Goal: Task Accomplishment & Management: Use online tool/utility

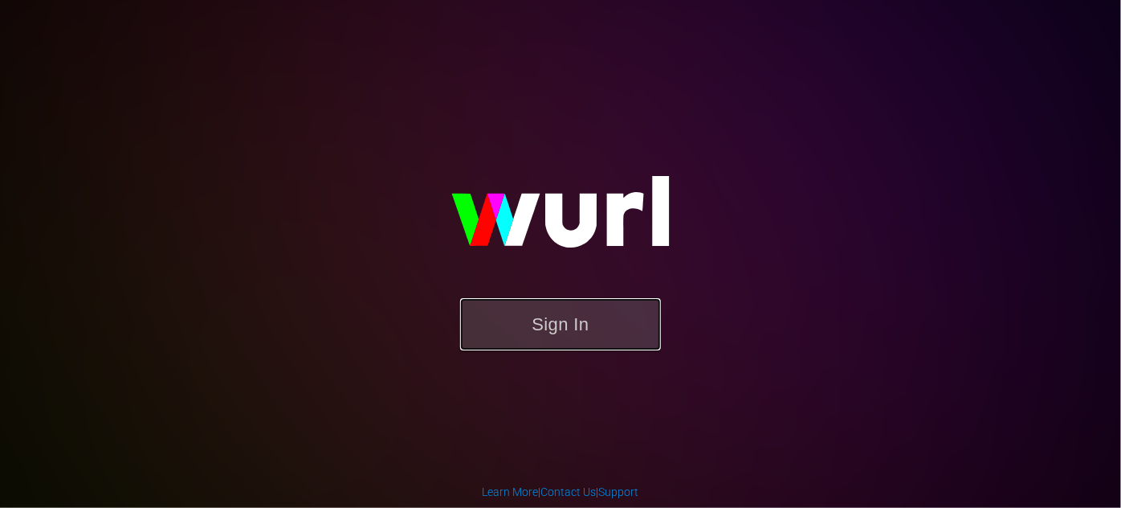
click at [564, 318] on button "Sign In" at bounding box center [560, 324] width 201 height 52
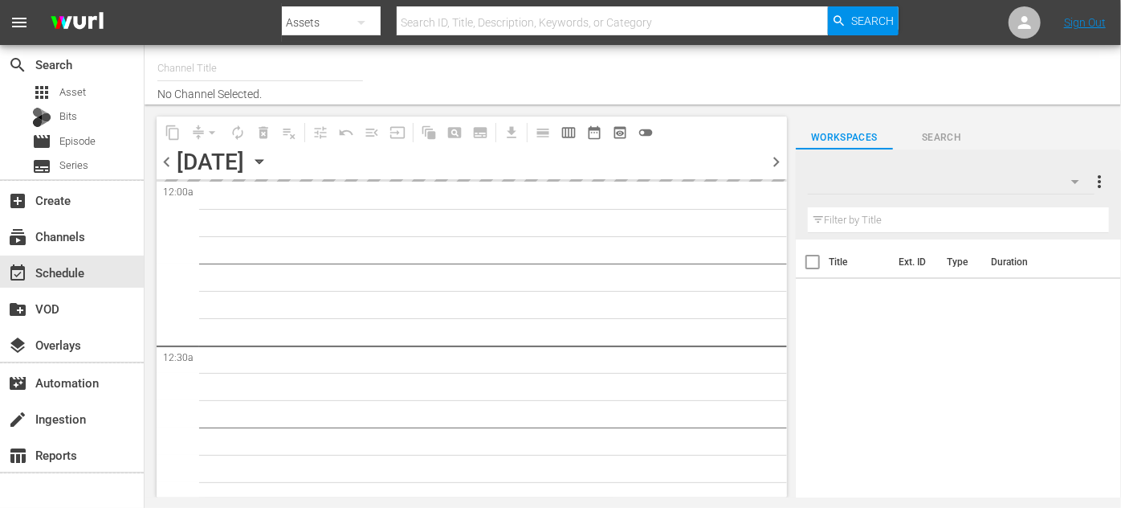
type input "ROKU-US -SPARK TV (1077)"
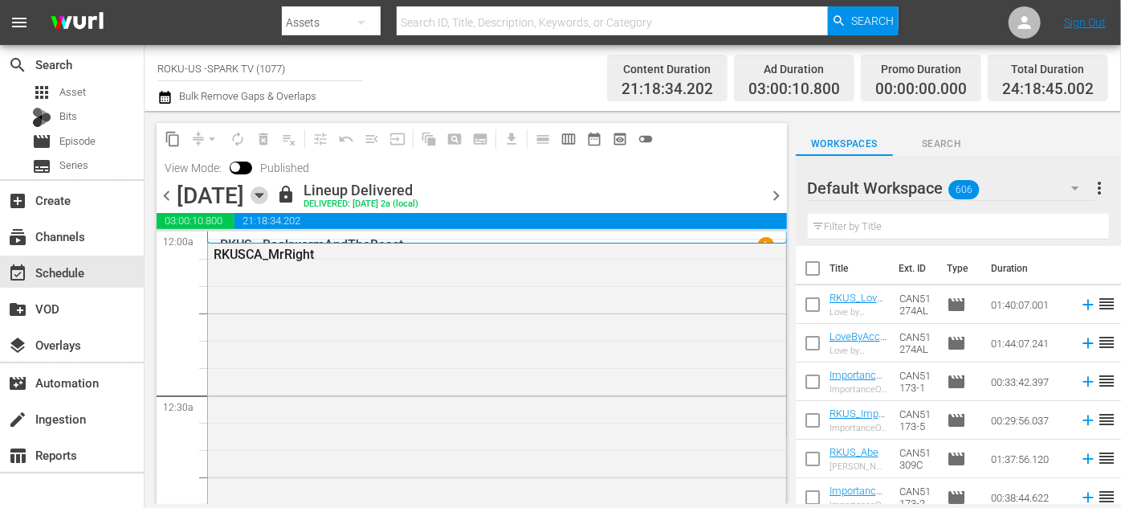
click at [268, 196] on icon "button" at bounding box center [260, 195] width 18 height 18
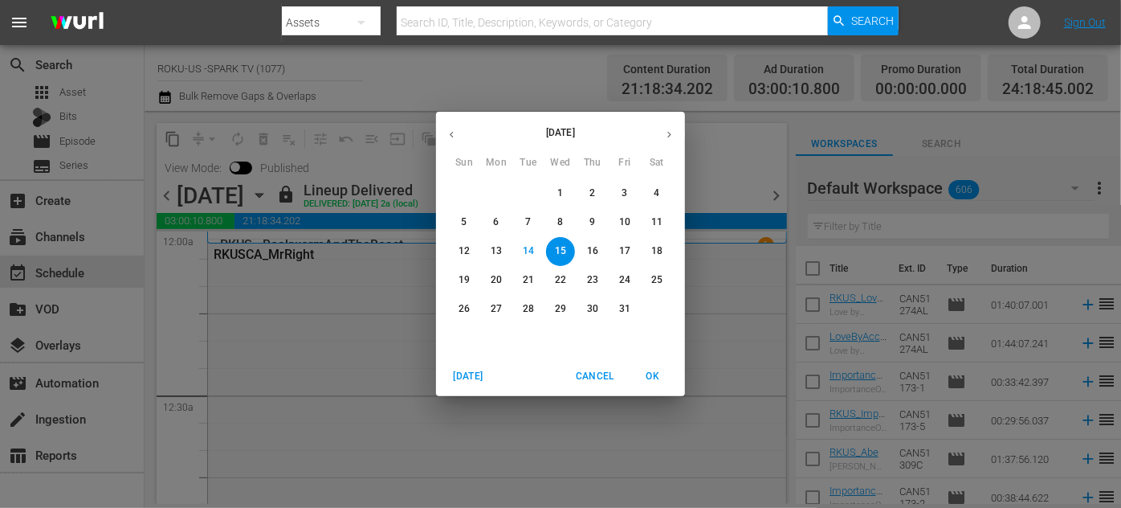
click at [591, 252] on p "16" at bounding box center [592, 251] width 11 height 14
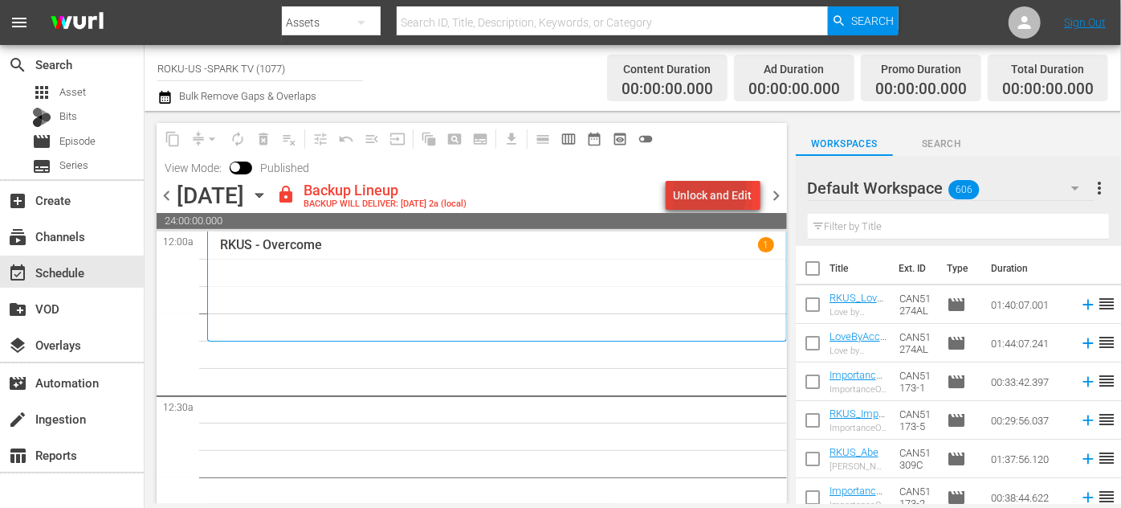
click at [698, 190] on div "Unlock and Edit" at bounding box center [713, 195] width 79 height 29
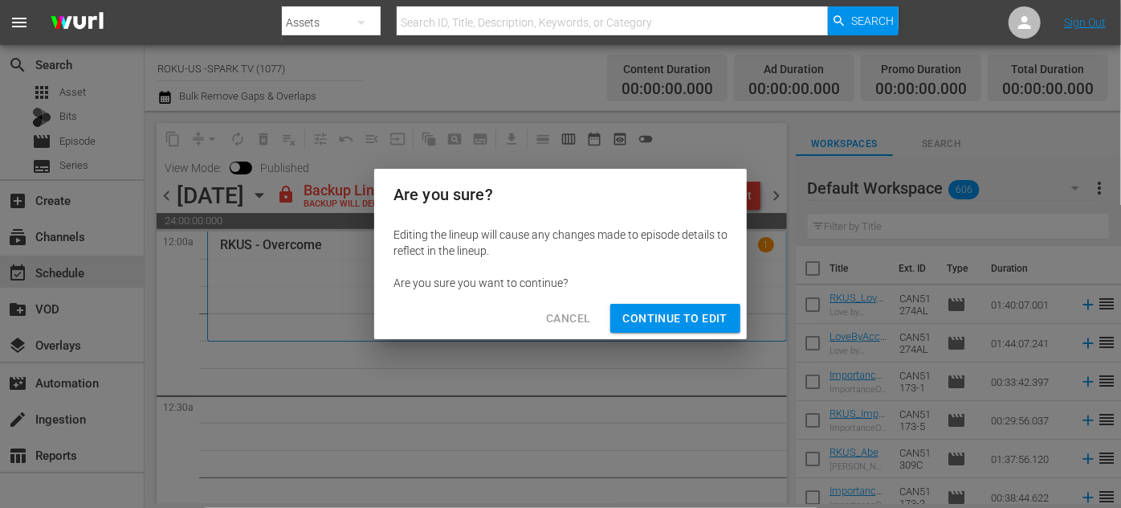
click at [675, 320] on span "Continue to Edit" at bounding box center [675, 318] width 104 height 20
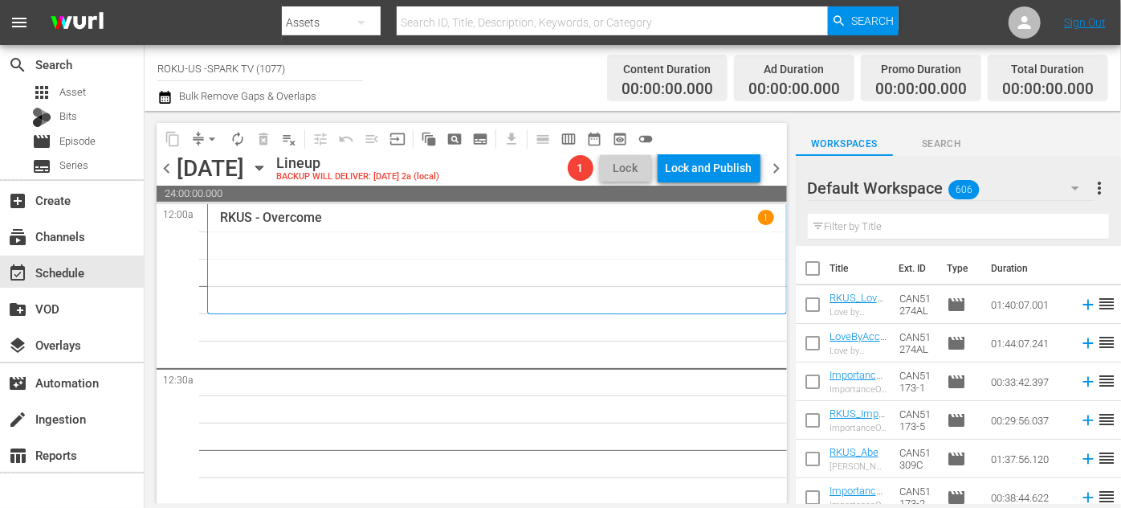
click at [1071, 190] on icon "button" at bounding box center [1075, 187] width 19 height 19
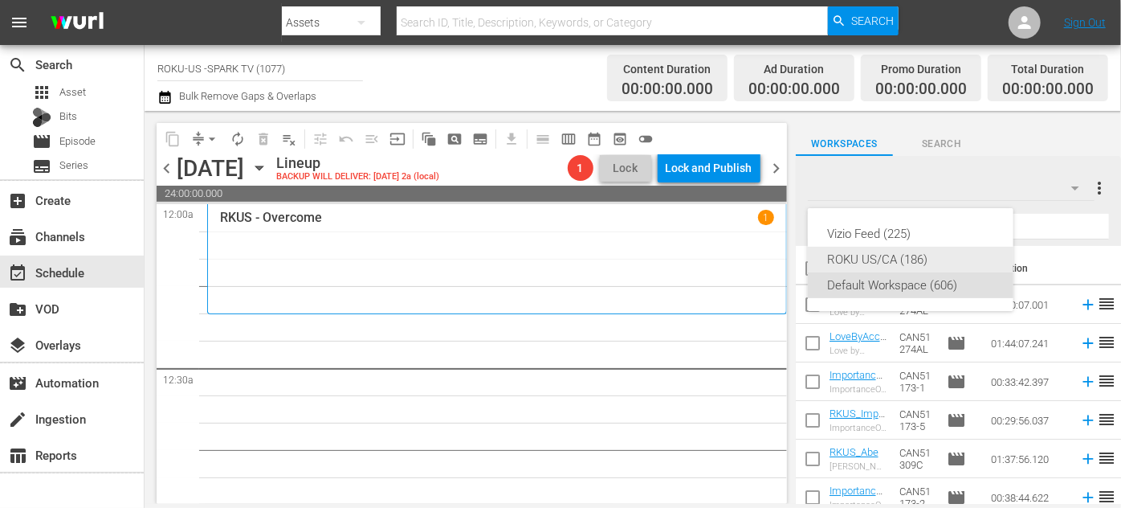
click at [855, 253] on div "ROKU US/CA (186)" at bounding box center [910, 260] width 167 height 26
